Goal: Information Seeking & Learning: Learn about a topic

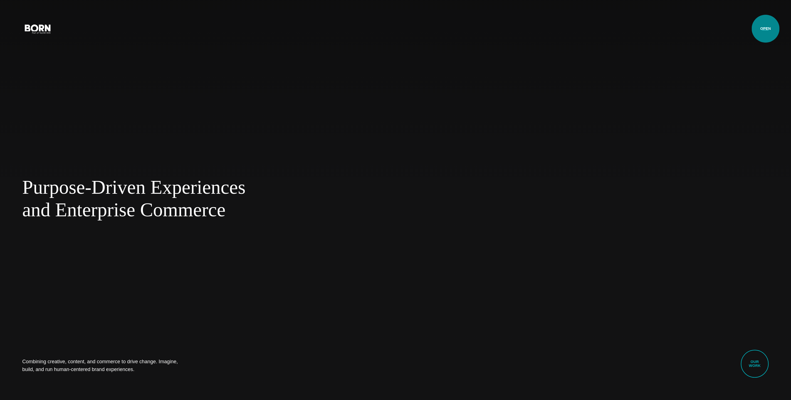
click at [765, 29] on button "Primary Menu" at bounding box center [765, 29] width 13 height 12
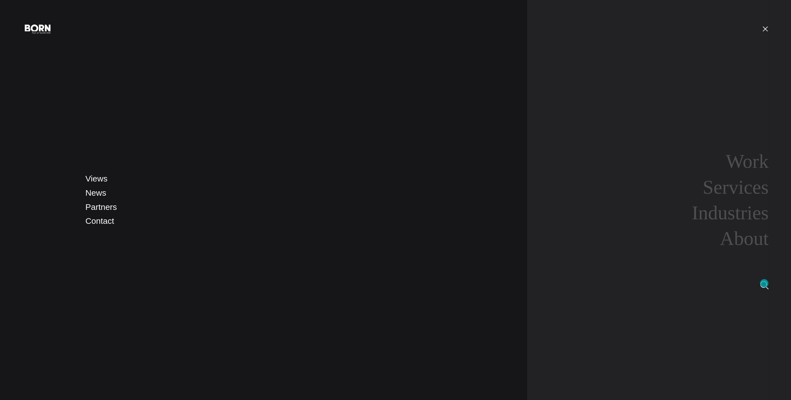
click at [764, 283] on img at bounding box center [764, 285] width 8 height 8
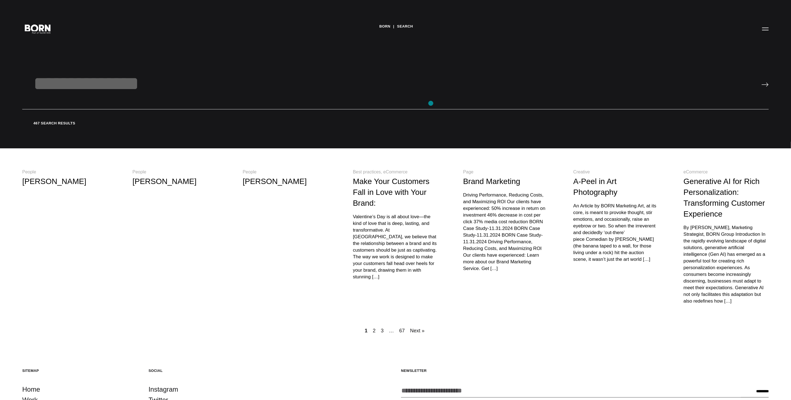
click at [431, 103] on input "text" at bounding box center [395, 90] width 746 height 37
type input "********"
click at [761, 82] on input "image" at bounding box center [764, 84] width 7 height 4
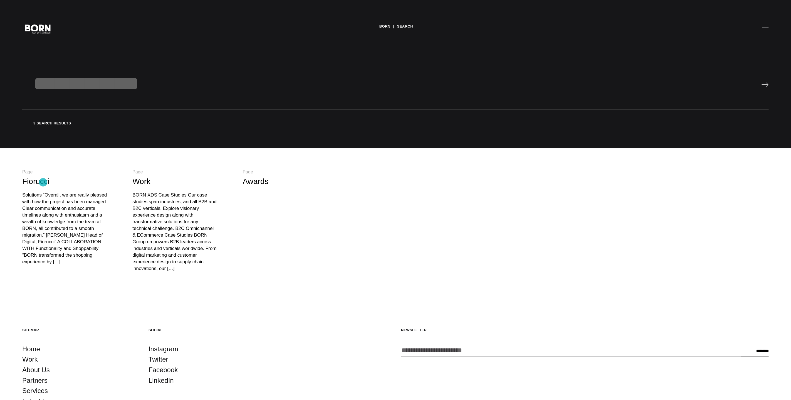
click at [43, 182] on link "Fiorucci" at bounding box center [35, 181] width 27 height 9
click at [78, 82] on input "text" at bounding box center [395, 90] width 746 height 37
type input "******"
click at [761, 82] on input "image" at bounding box center [764, 84] width 7 height 4
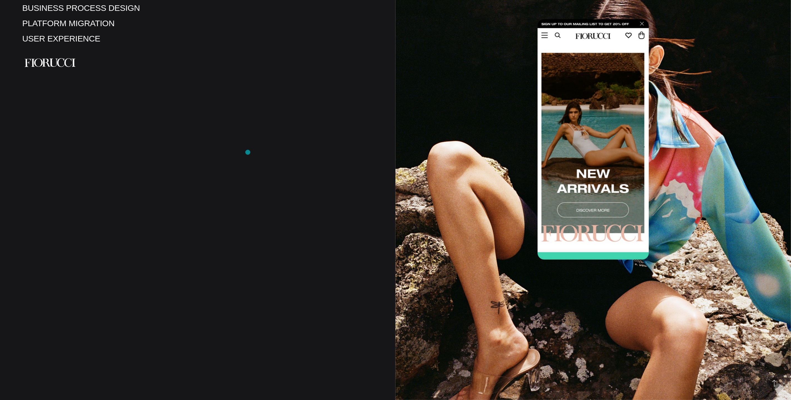
scroll to position [294, 0]
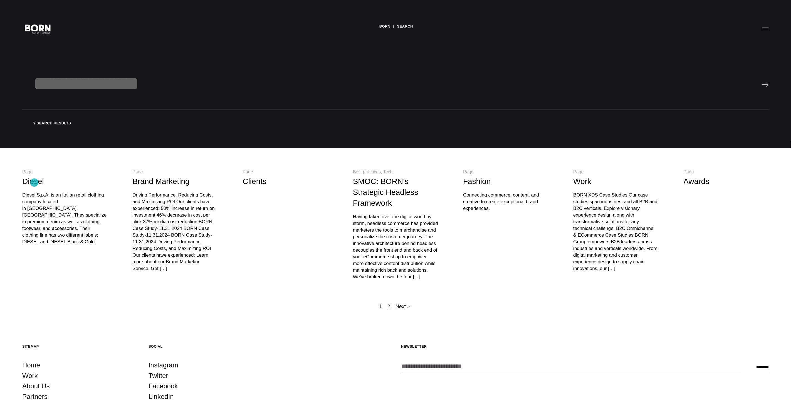
click at [34, 182] on link "Diesel" at bounding box center [33, 181] width 22 height 9
click at [69, 89] on input "text" at bounding box center [395, 90] width 746 height 37
type input "*********"
click at [761, 82] on input "image" at bounding box center [764, 84] width 7 height 4
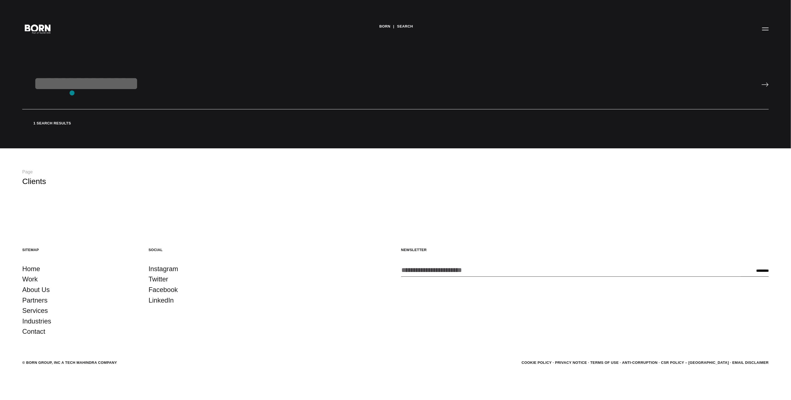
click at [72, 93] on input "text" at bounding box center [395, 90] width 746 height 37
type input "*******"
click at [761, 82] on input "image" at bounding box center [764, 84] width 7 height 4
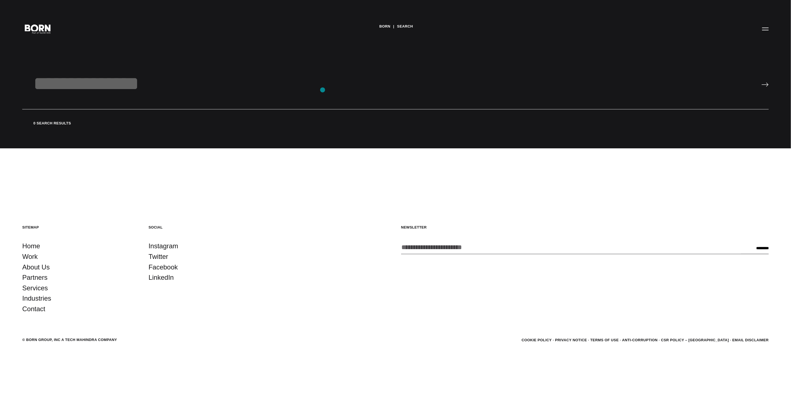
click at [323, 90] on input "text" at bounding box center [395, 90] width 746 height 37
type input "*****"
click at [761, 82] on input "image" at bounding box center [764, 84] width 7 height 4
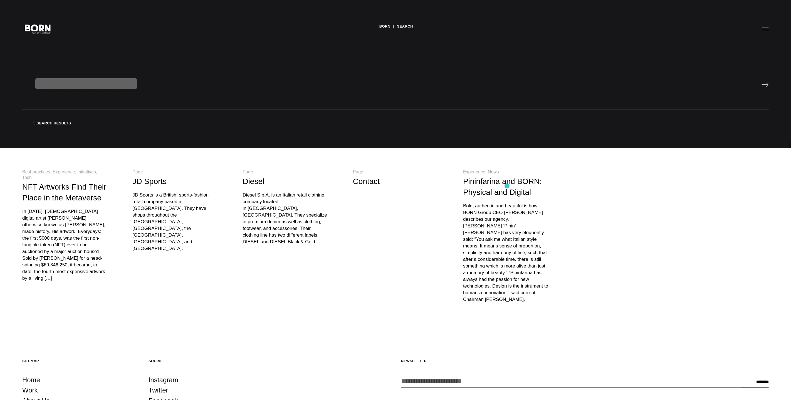
click at [507, 186] on div "Pininfarina and BORN: Physical and Digital" at bounding box center [505, 187] width 85 height 22
click at [485, 200] on div "Experience News Pininfarina and BORN: Physical and Digital Bold, authentic and …" at bounding box center [505, 235] width 85 height 133
click at [484, 243] on div "Bold, authentic and beautiful is how BORN Group CEO [PERSON_NAME] describes our…" at bounding box center [505, 252] width 85 height 100
click at [504, 269] on div "Bold, authentic and beautiful is how BORN Group CEO [PERSON_NAME] describes our…" at bounding box center [505, 252] width 85 height 100
click at [504, 238] on div "Bold, authentic and beautiful is how BORN Group CEO [PERSON_NAME] describes our…" at bounding box center [505, 252] width 85 height 100
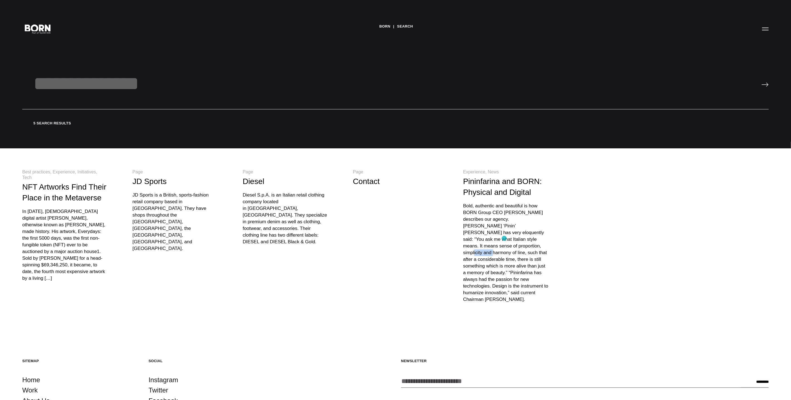
click at [504, 238] on div "Bold, authentic and beautiful is how BORN Group CEO [PERSON_NAME] describes our…" at bounding box center [505, 252] width 85 height 100
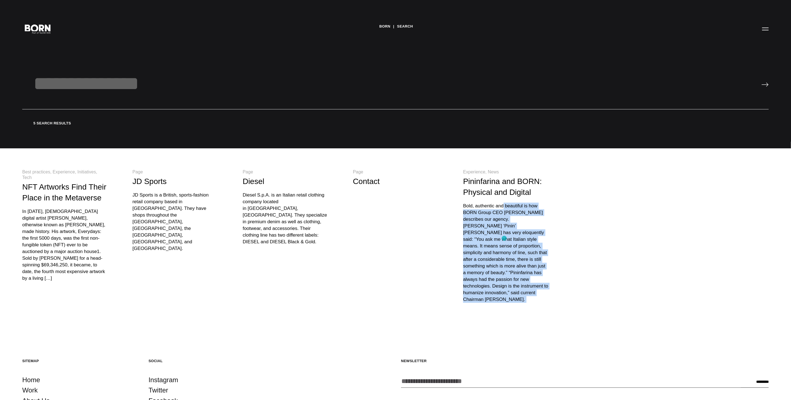
click at [504, 238] on div "Bold, authentic and beautiful is how BORN Group CEO [PERSON_NAME] describes our…" at bounding box center [505, 252] width 85 height 100
click at [490, 187] on link "Pininfarina and BORN: Physical and Digital" at bounding box center [502, 186] width 79 height 19
